Goal: Task Accomplishment & Management: Manage account settings

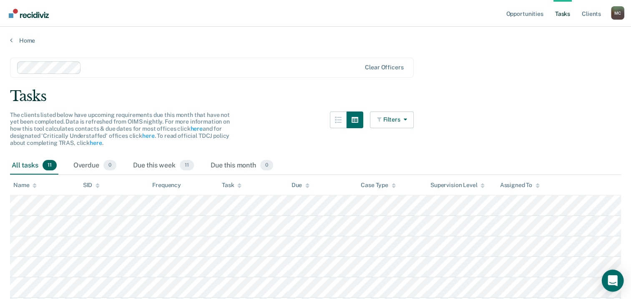
click at [607, 281] on div "Open Intercom Messenger" at bounding box center [613, 280] width 22 height 22
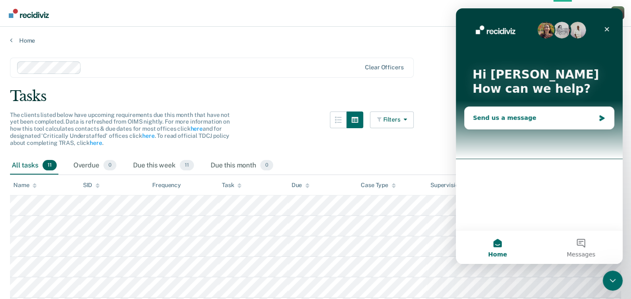
click at [507, 117] on div "Send us a message" at bounding box center [534, 117] width 122 height 9
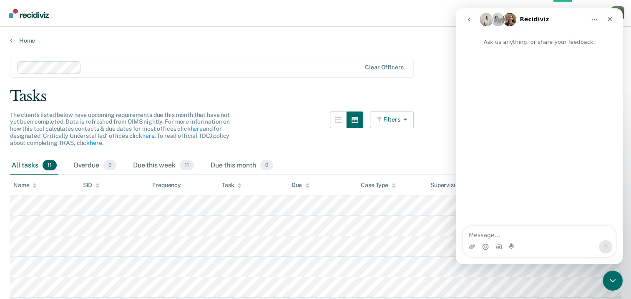
click at [490, 232] on textarea "Message…" at bounding box center [539, 233] width 153 height 14
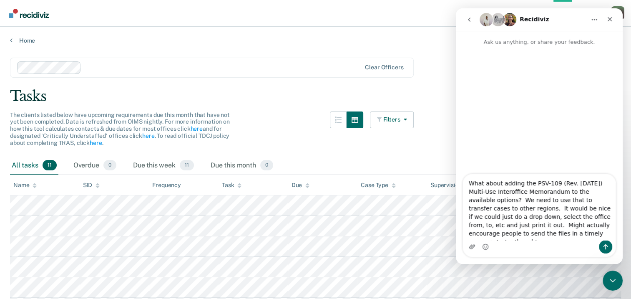
type textarea "What about adding the PSV-109 (Rev. [DATE]) Multi-Use Interoffice Memorandum to…"
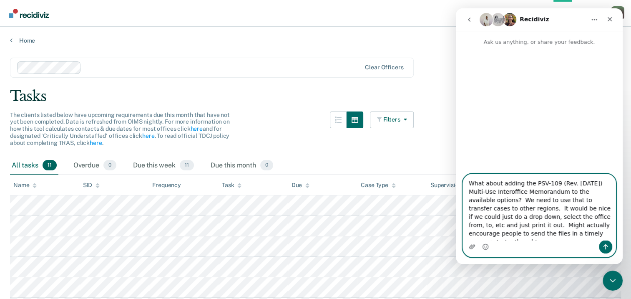
click at [473, 246] on icon "Upload attachment" at bounding box center [472, 246] width 7 height 7
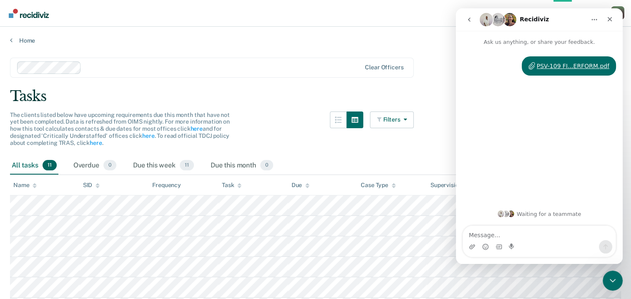
click at [496, 234] on textarea "Message…" at bounding box center [539, 233] width 153 height 14
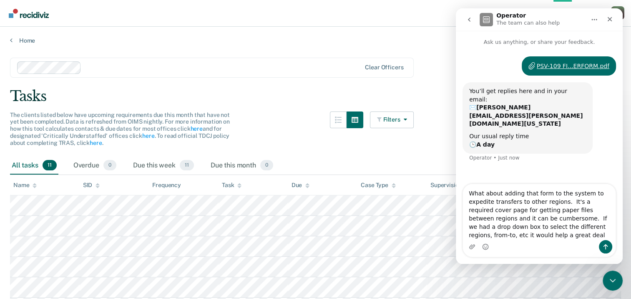
type textarea "What about adding that form to the system to expedite transfers to other region…"
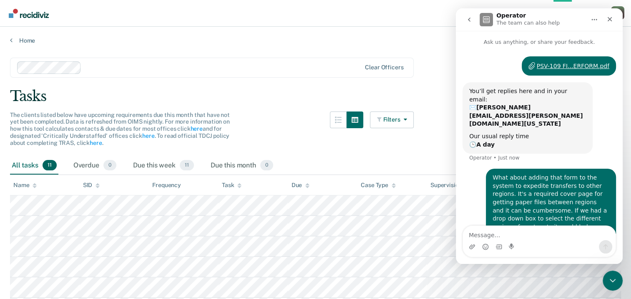
click at [283, 90] on div "Tasks" at bounding box center [315, 96] width 611 height 17
click at [611, 16] on icon "Close" at bounding box center [610, 19] width 7 height 7
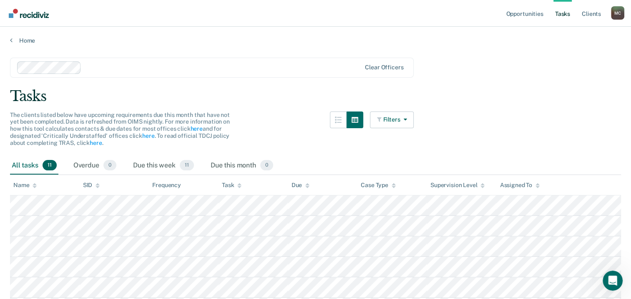
click at [271, 79] on main "Clear officers Tasks The clients listed below have upcoming requirements due th…" at bounding box center [315, 247] width 631 height 407
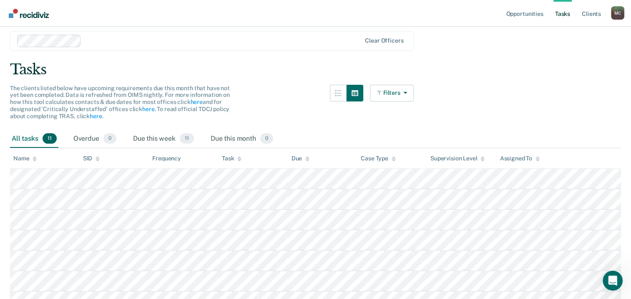
scroll to position [42, 0]
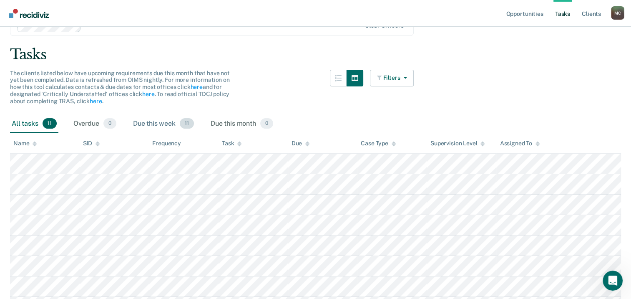
click at [160, 123] on div "Due this week 11" at bounding box center [163, 124] width 64 height 18
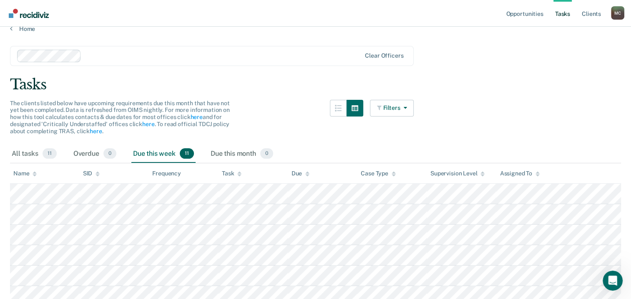
scroll to position [0, 0]
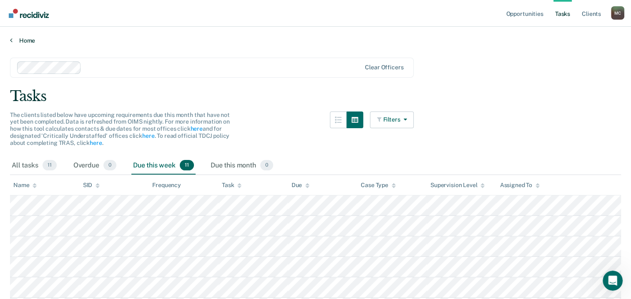
click at [13, 38] on link "Home" at bounding box center [315, 41] width 611 height 8
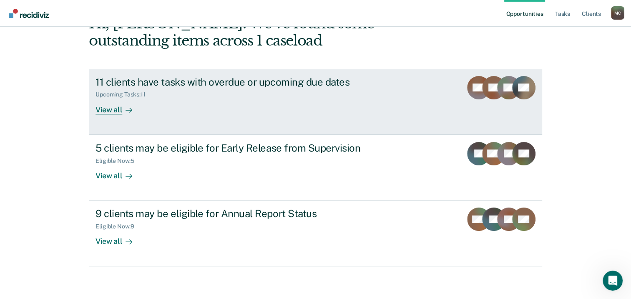
scroll to position [55, 0]
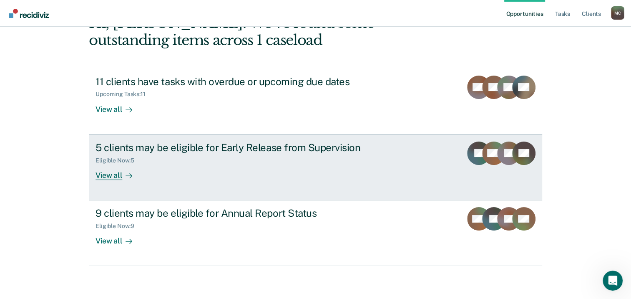
click at [242, 144] on div "5 clients may be eligible for Early Release from Supervision" at bounding box center [242, 147] width 293 height 12
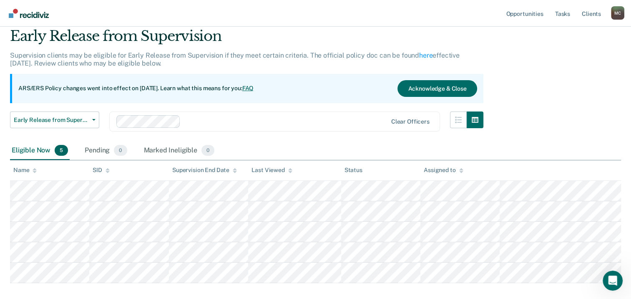
scroll to position [73, 0]
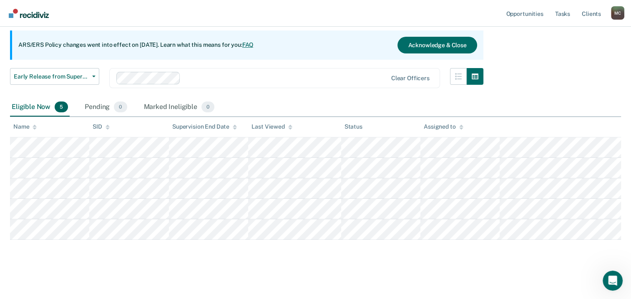
click at [169, 273] on main "Early Release from Supervision Supervision clients may be eligible for Early Re…" at bounding box center [315, 134] width 631 height 326
click at [50, 256] on div "Early Release from Supervision Supervision clients may be eligible for Early Re…" at bounding box center [315, 123] width 611 height 279
click at [192, 267] on main "Early Release from Supervision Supervision clients may be eligible for Early Re…" at bounding box center [315, 134] width 631 height 326
click at [99, 104] on div "Pending 0" at bounding box center [105, 107] width 45 height 18
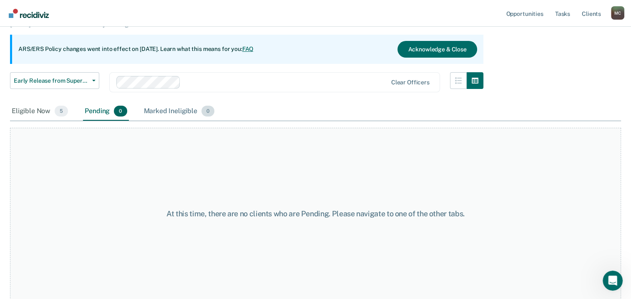
click at [175, 108] on div "Marked Ineligible 0" at bounding box center [179, 111] width 74 height 18
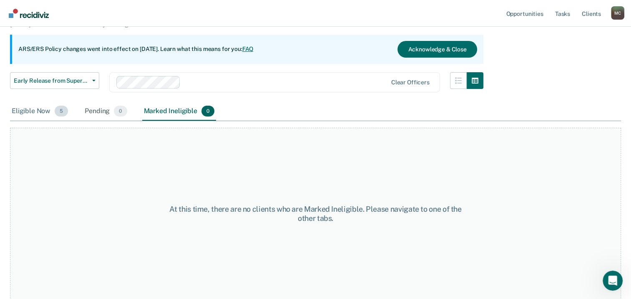
click at [41, 112] on div "Eligible Now 5" at bounding box center [40, 111] width 60 height 18
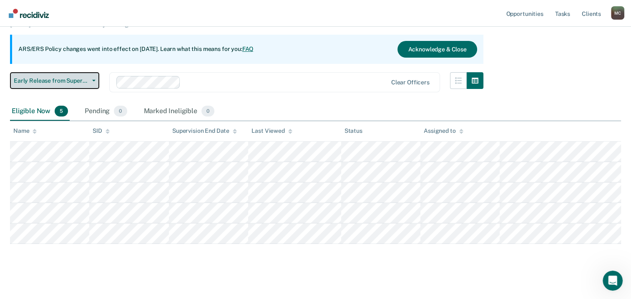
click at [87, 77] on span "Early Release from Supervision" at bounding box center [51, 80] width 75 height 7
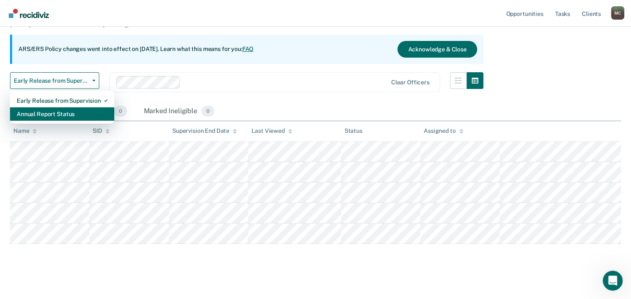
click at [63, 110] on div "Annual Report Status" at bounding box center [62, 113] width 91 height 13
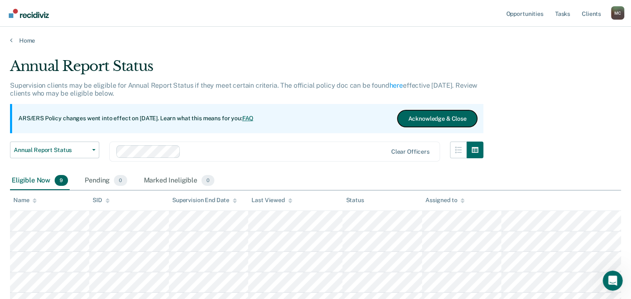
click at [425, 116] on button "Acknowledge & Close" at bounding box center [437, 118] width 79 height 17
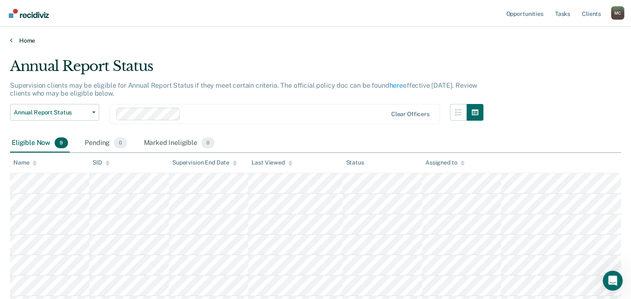
click at [30, 40] on link "Home" at bounding box center [315, 41] width 611 height 8
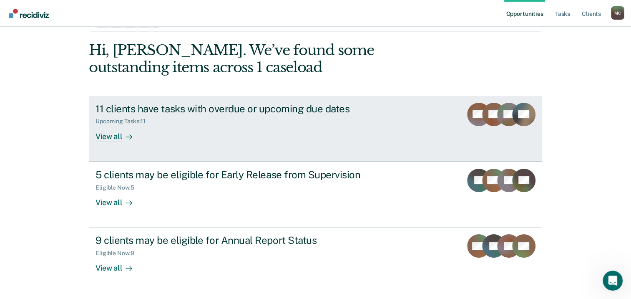
scroll to position [55, 0]
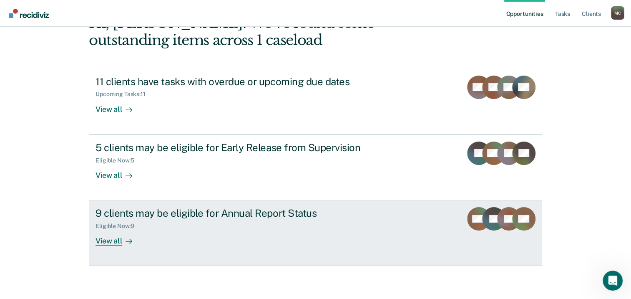
click at [454, 214] on link "9 clients may be eligible for Annual Report Status Eligible Now : 9 View all NW…" at bounding box center [315, 232] width 453 height 65
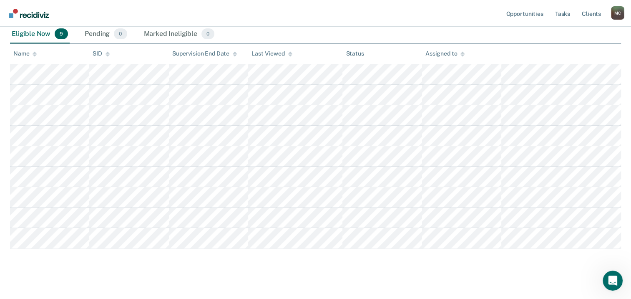
scroll to position [118, 0]
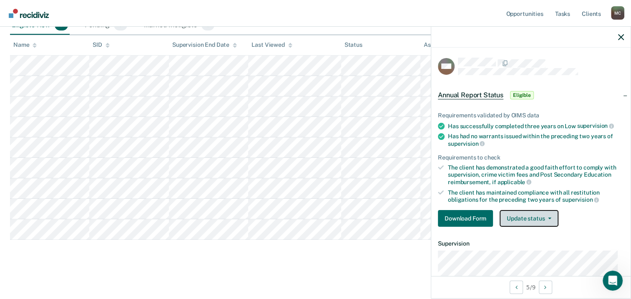
click at [552, 214] on button "Update status" at bounding box center [529, 218] width 59 height 17
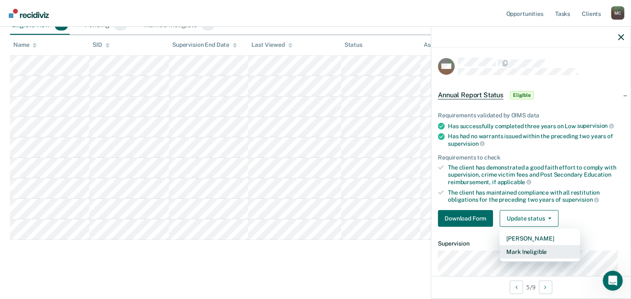
click at [531, 250] on button "Mark Ineligible" at bounding box center [540, 251] width 81 height 13
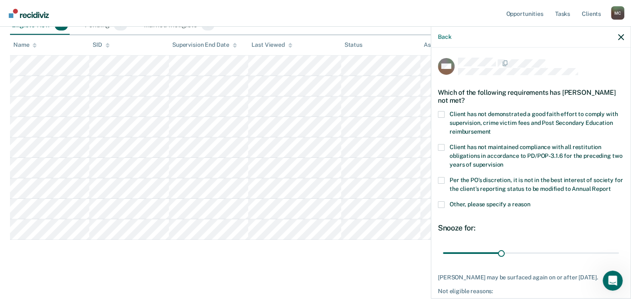
click at [441, 113] on span at bounding box center [441, 114] width 7 height 7
click at [491, 128] on input "Client has not demonstrated a good faith effort to comply with supervision, cri…" at bounding box center [491, 128] width 0 height 0
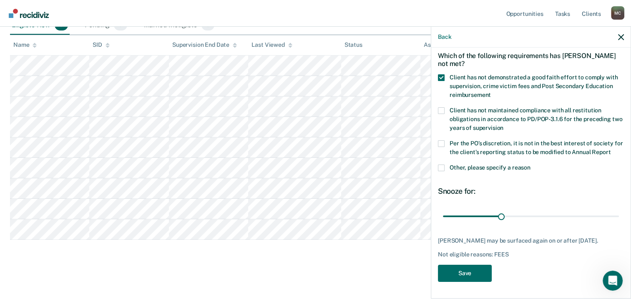
scroll to position [44, 0]
drag, startPoint x: 499, startPoint y: 217, endPoint x: 619, endPoint y: 215, distance: 119.7
type input "90"
click at [619, 215] on input "range" at bounding box center [531, 216] width 176 height 15
click at [466, 274] on button "Save" at bounding box center [465, 272] width 54 height 17
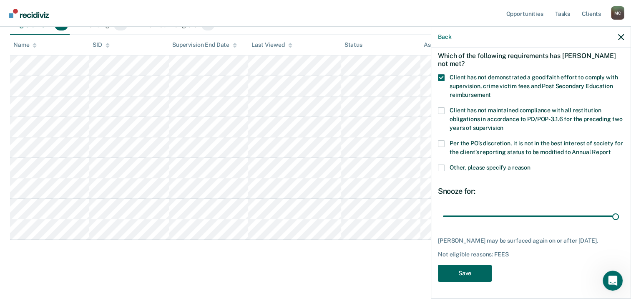
scroll to position [97, 0]
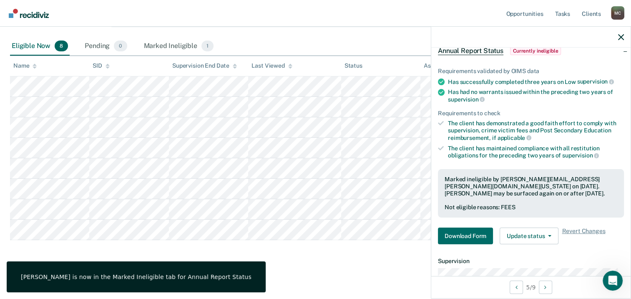
click at [340, 273] on main "Annual Report Status Supervision clients may be eligible for Annual Report Stat…" at bounding box center [315, 122] width 631 height 350
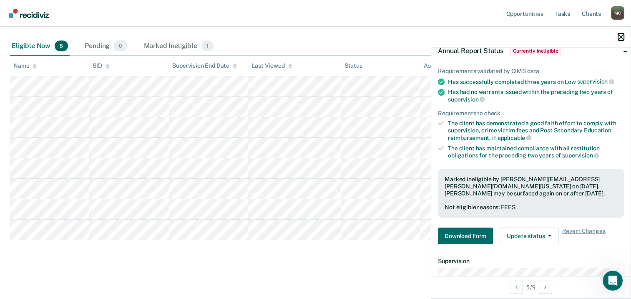
click at [622, 34] on button "button" at bounding box center [621, 36] width 6 height 7
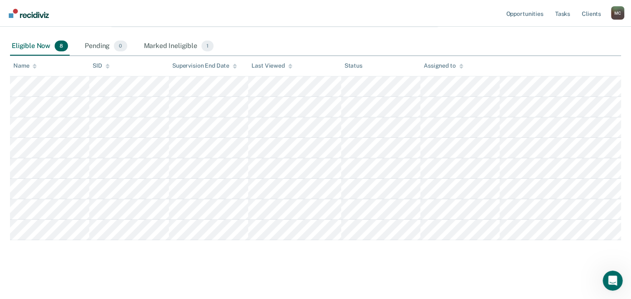
click at [232, 267] on main "Annual Report Status Supervision clients may be eligible for Annual Report Stat…" at bounding box center [315, 122] width 631 height 350
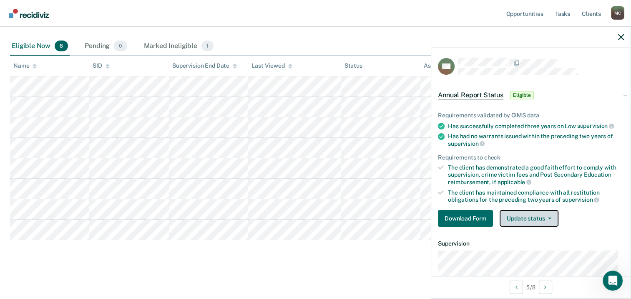
click at [551, 214] on button "Update status" at bounding box center [529, 218] width 59 height 17
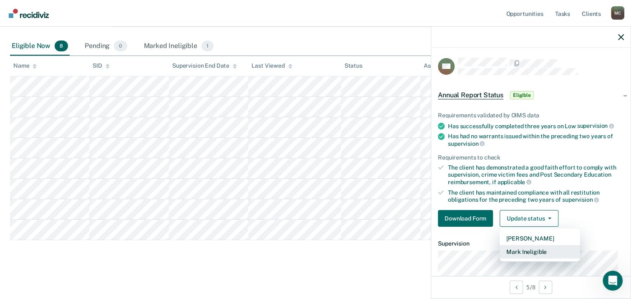
click at [536, 249] on button "Mark Ineligible" at bounding box center [540, 251] width 81 height 13
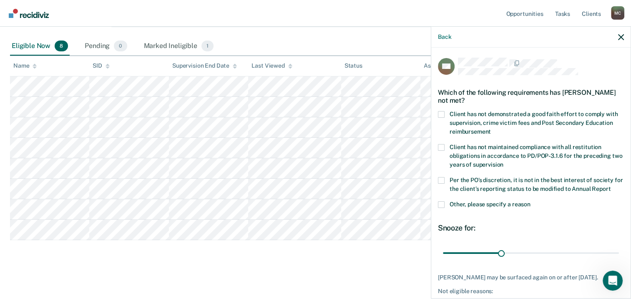
click at [441, 111] on span at bounding box center [441, 114] width 7 height 7
click at [491, 128] on input "Client has not demonstrated a good faith effort to comply with supervision, cri…" at bounding box center [491, 128] width 0 height 0
drag, startPoint x: 498, startPoint y: 260, endPoint x: 639, endPoint y: 257, distance: 140.6
type input "90"
click at [619, 257] on input "range" at bounding box center [531, 253] width 176 height 15
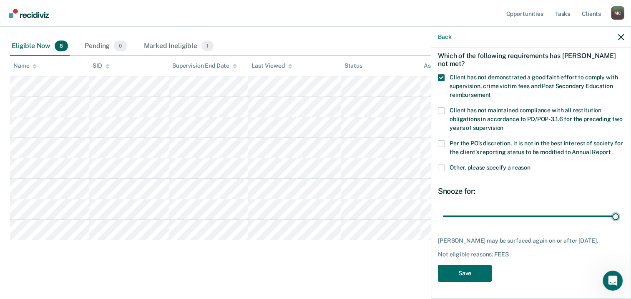
scroll to position [51, 0]
click at [454, 268] on button "Save" at bounding box center [465, 272] width 54 height 17
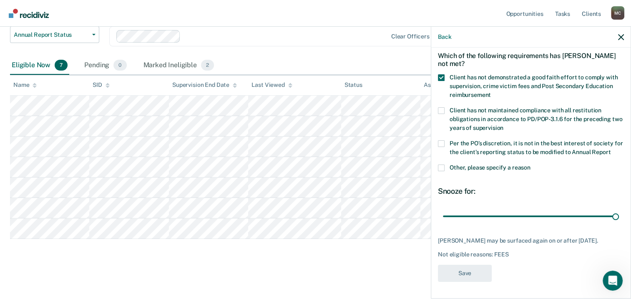
scroll to position [77, 0]
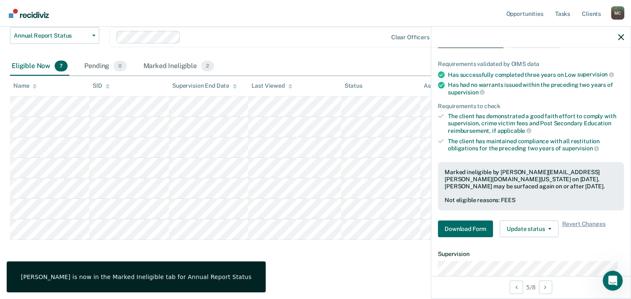
click at [275, 258] on div "Annual Report Status Supervision clients may be eligible for Annual Report Stat…" at bounding box center [315, 122] width 611 height 283
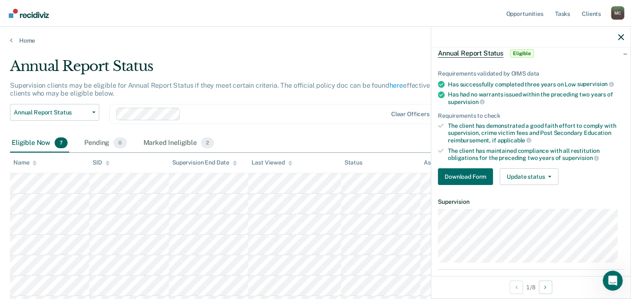
scroll to position [108, 0]
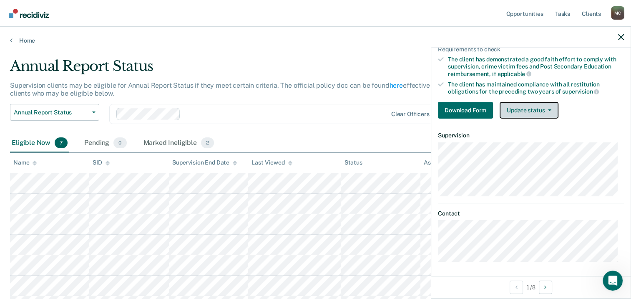
click at [547, 102] on button "Update status" at bounding box center [529, 110] width 59 height 17
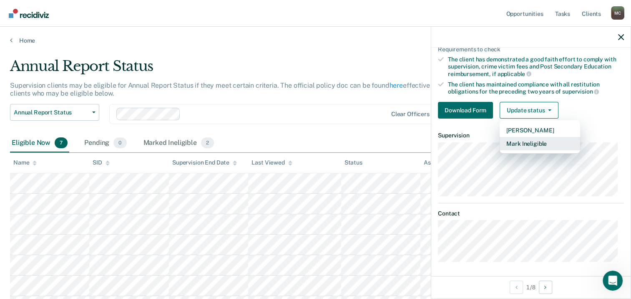
click at [534, 142] on button "Mark Ineligible" at bounding box center [540, 143] width 81 height 13
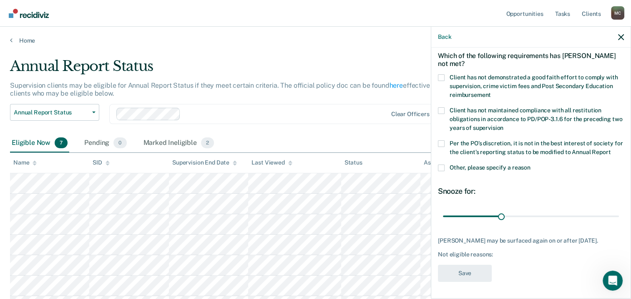
click at [442, 74] on span at bounding box center [441, 77] width 7 height 7
click at [491, 92] on input "Client has not demonstrated a good faith effort to comply with supervision, cri…" at bounding box center [491, 92] width 0 height 0
click at [476, 271] on button "Save" at bounding box center [465, 272] width 54 height 17
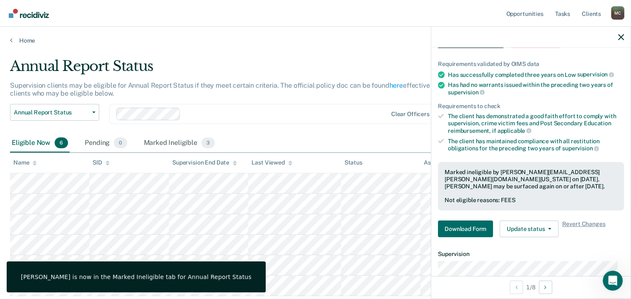
click at [214, 111] on div at bounding box center [285, 114] width 203 height 10
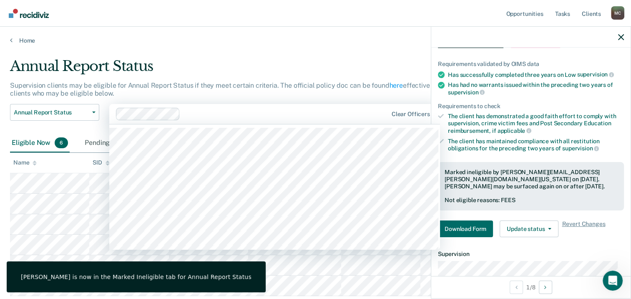
click at [246, 53] on main "Annual Report Status Supervision clients may be eligible for Annual Report Stat…" at bounding box center [315, 198] width 631 height 309
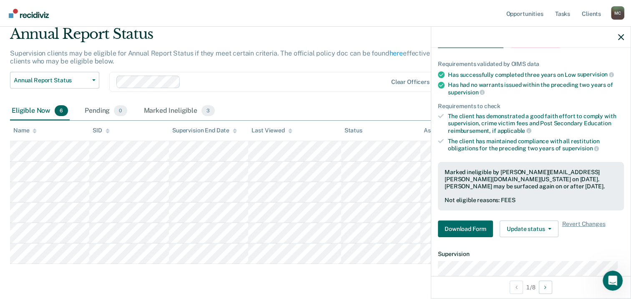
scroll to position [56, 0]
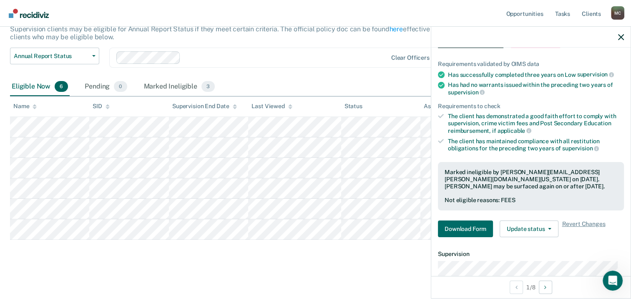
click at [247, 256] on div "Annual Report Status Supervision clients may be eligible for Annual Report Stat…" at bounding box center [315, 132] width 611 height 262
